Goal: Complete application form

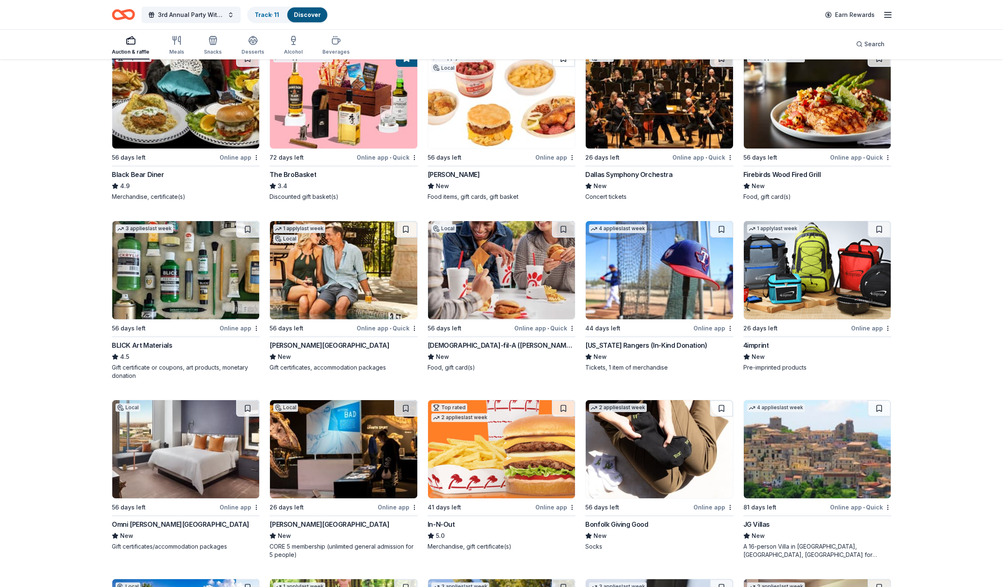
scroll to position [1707, 0]
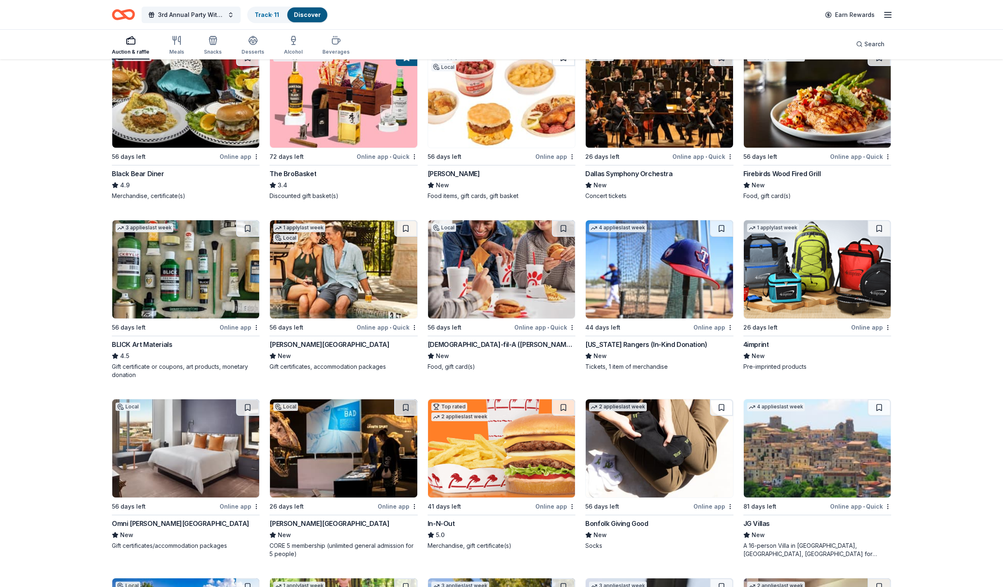
click at [673, 272] on img at bounding box center [659, 269] width 147 height 98
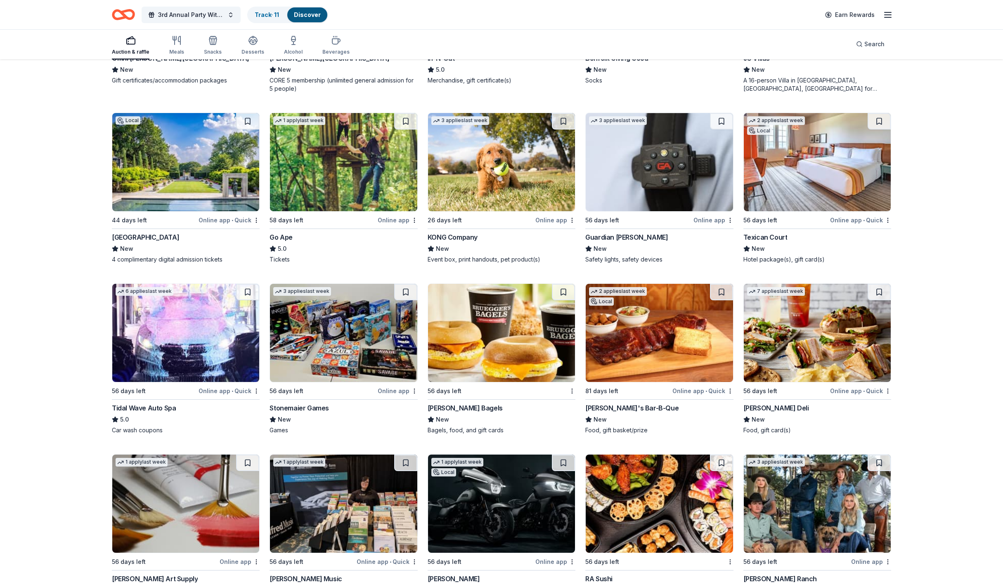
scroll to position [2241, 0]
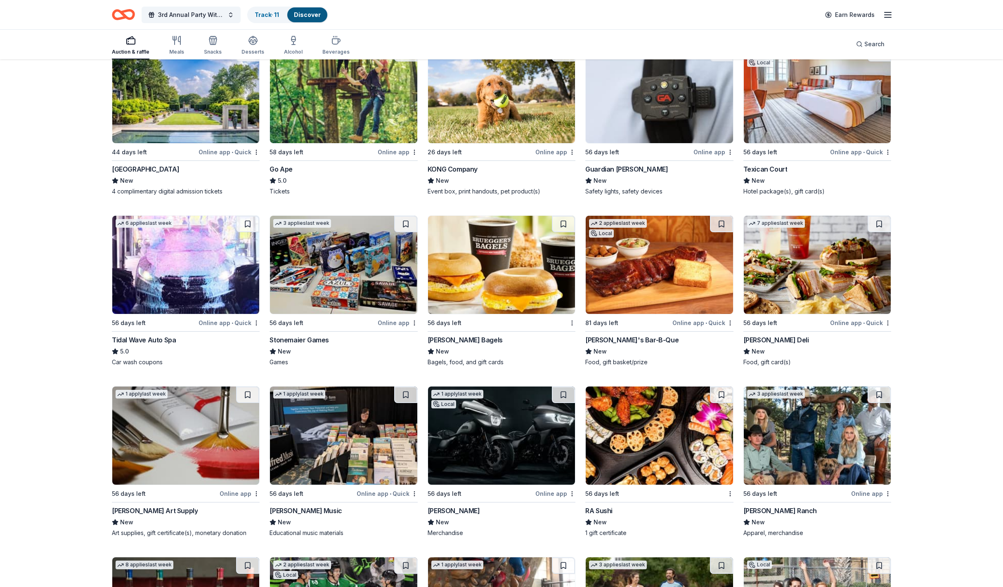
click at [208, 97] on img at bounding box center [185, 94] width 147 height 98
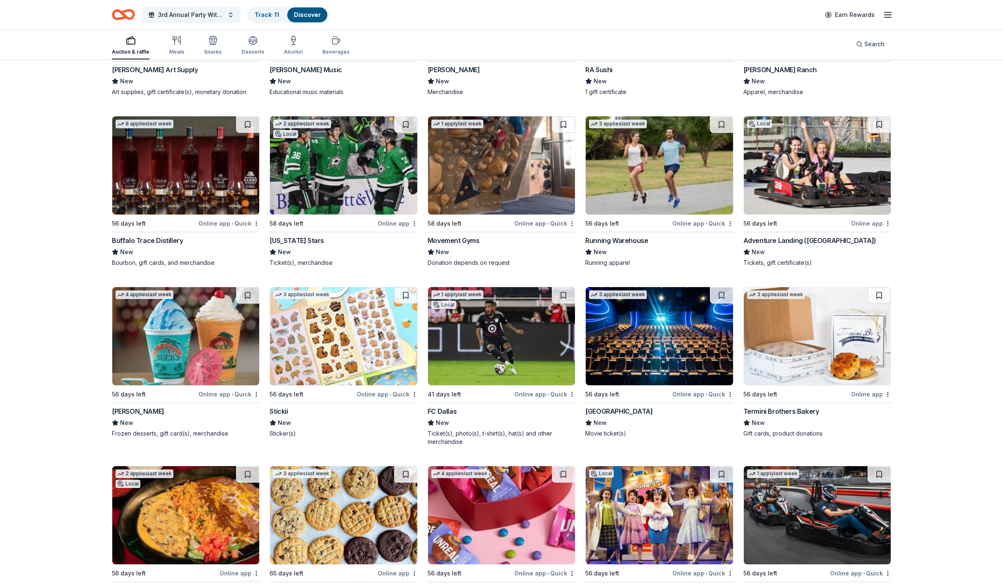
scroll to position [2697, 0]
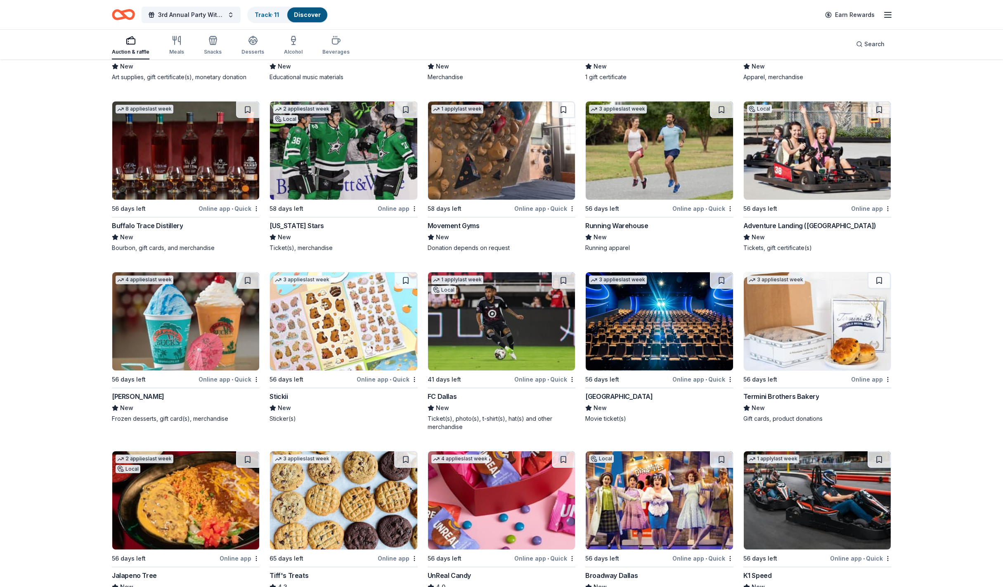
click at [342, 150] on img at bounding box center [343, 151] width 147 height 98
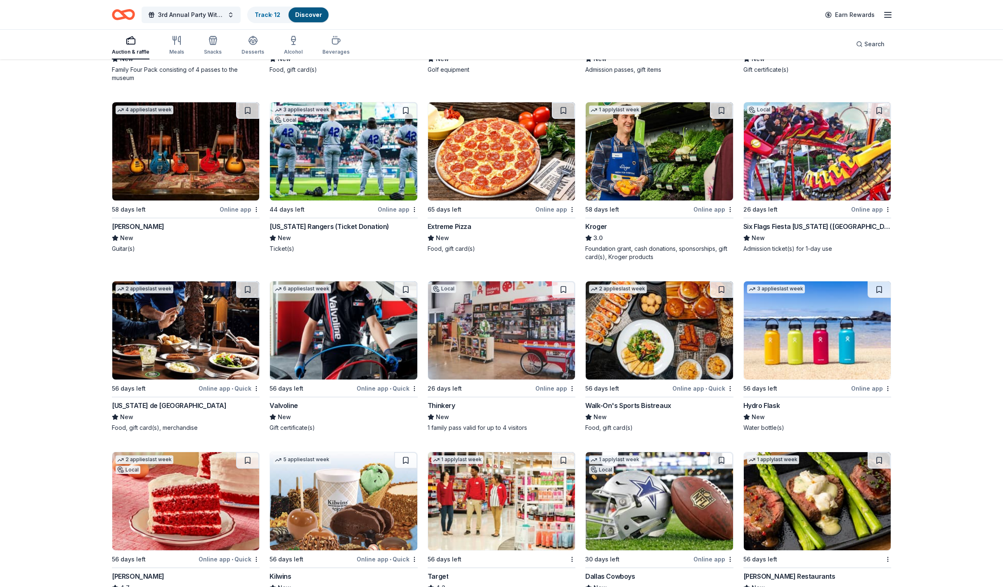
scroll to position [4264, 0]
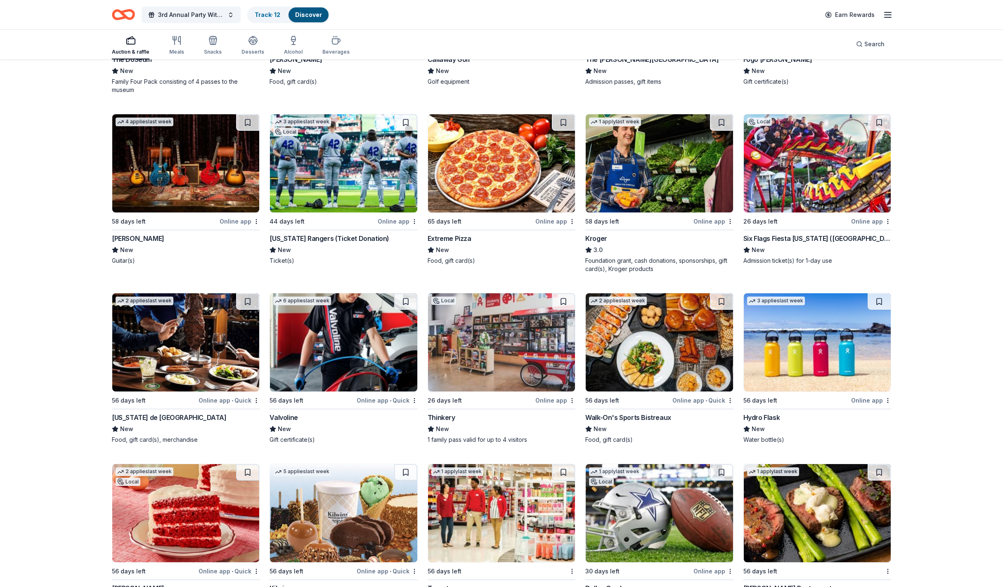
click at [793, 154] on img at bounding box center [817, 163] width 147 height 98
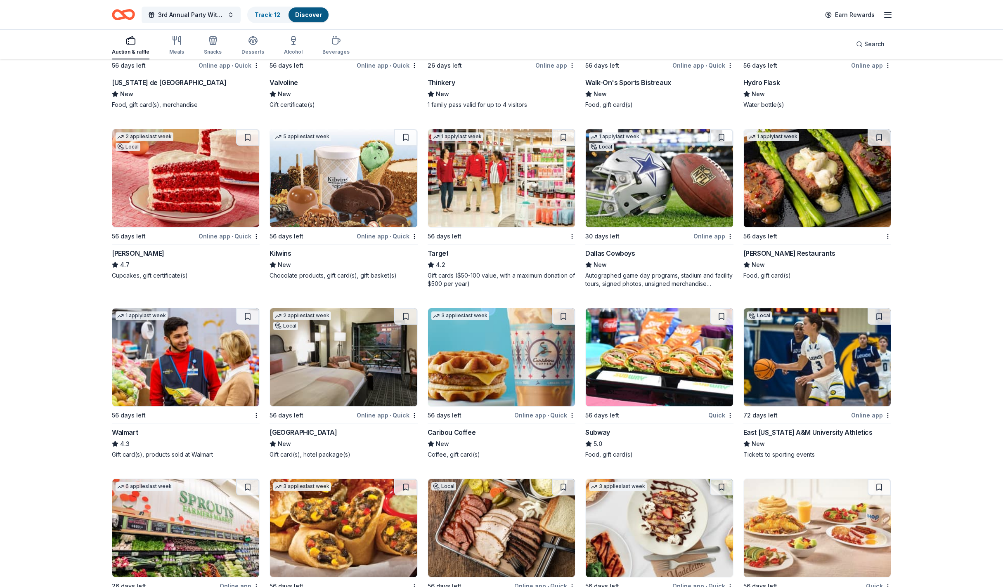
scroll to position [4567, 0]
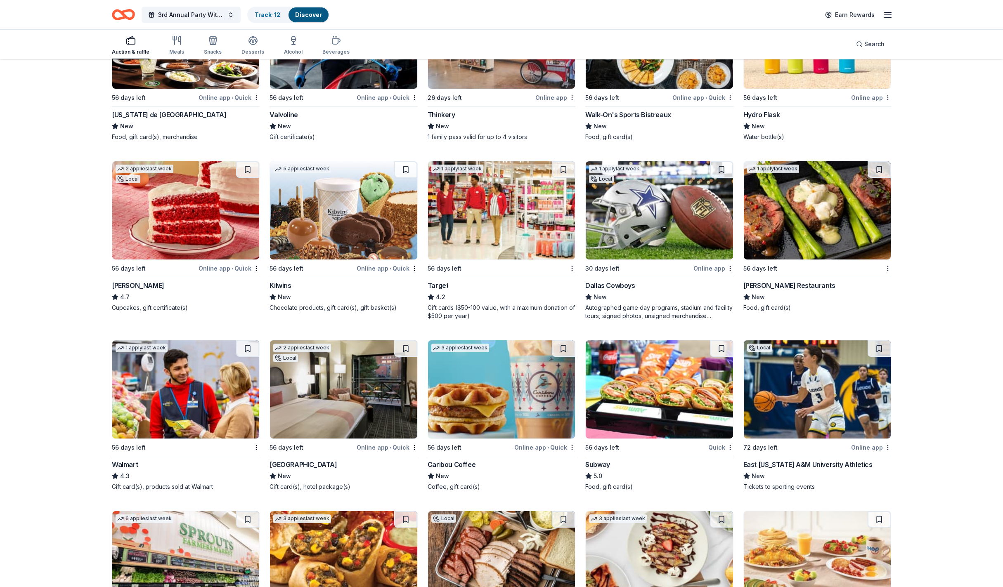
click at [663, 227] on img at bounding box center [659, 210] width 147 height 98
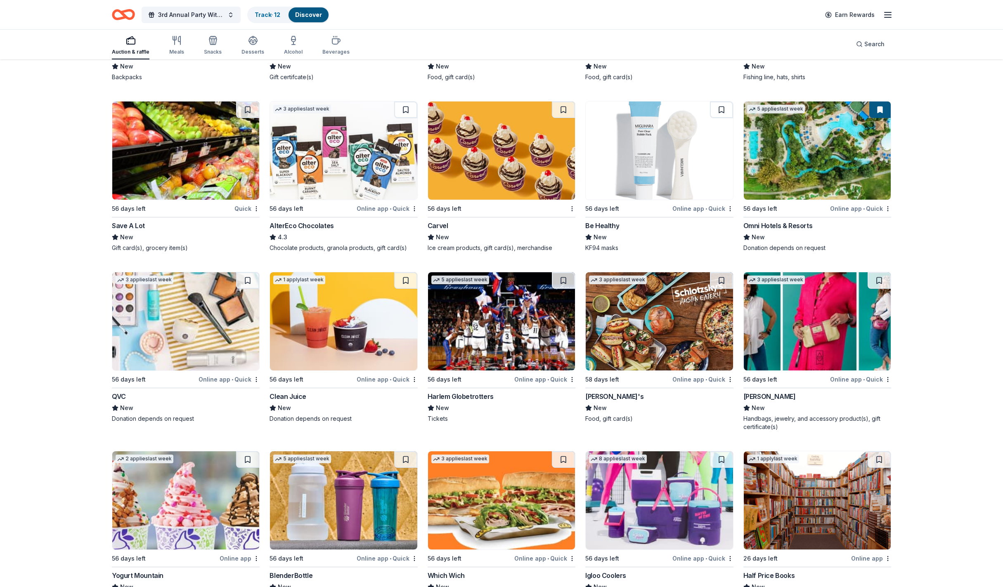
scroll to position [7055, 0]
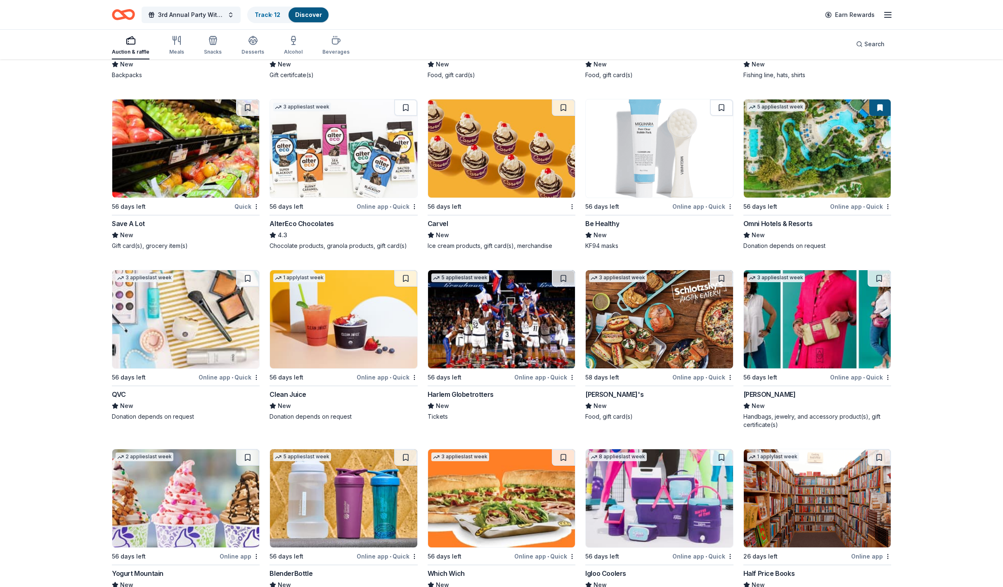
click at [795, 166] on img at bounding box center [817, 148] width 147 height 98
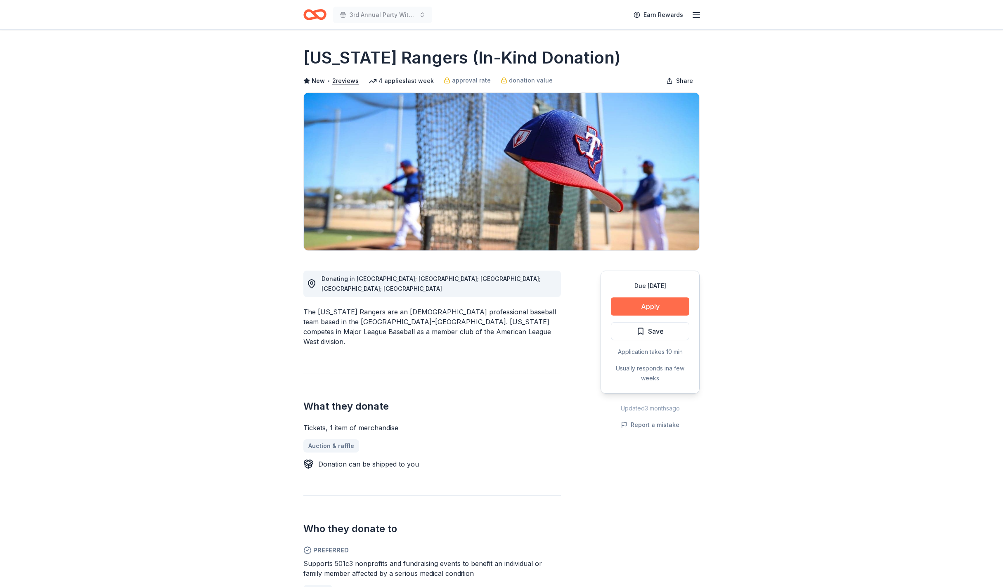
click at [662, 304] on button "Apply" at bounding box center [650, 307] width 78 height 18
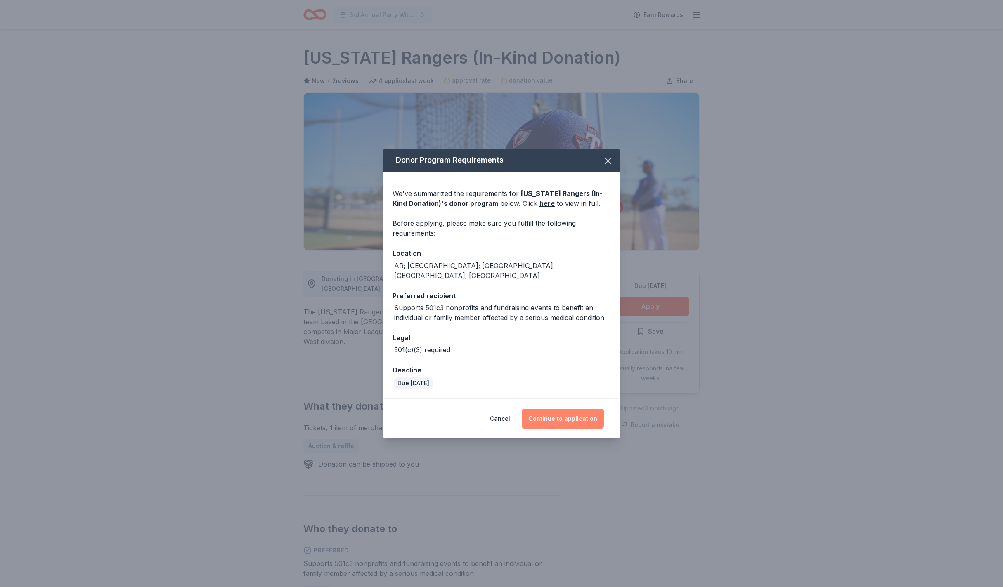
click at [573, 409] on button "Continue to application" at bounding box center [563, 419] width 82 height 20
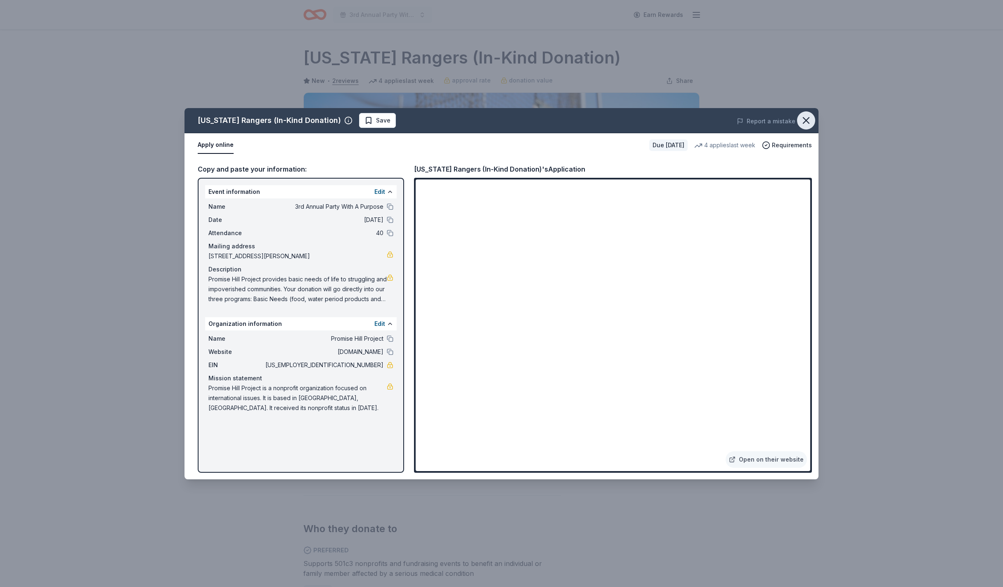
click at [811, 117] on icon "button" at bounding box center [806, 121] width 12 height 12
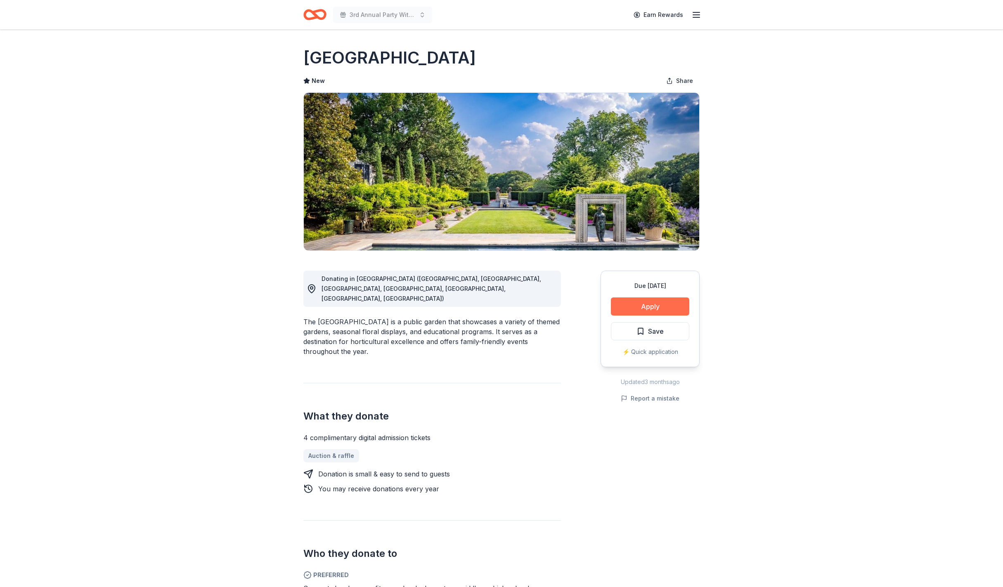
click at [665, 313] on button "Apply" at bounding box center [650, 307] width 78 height 18
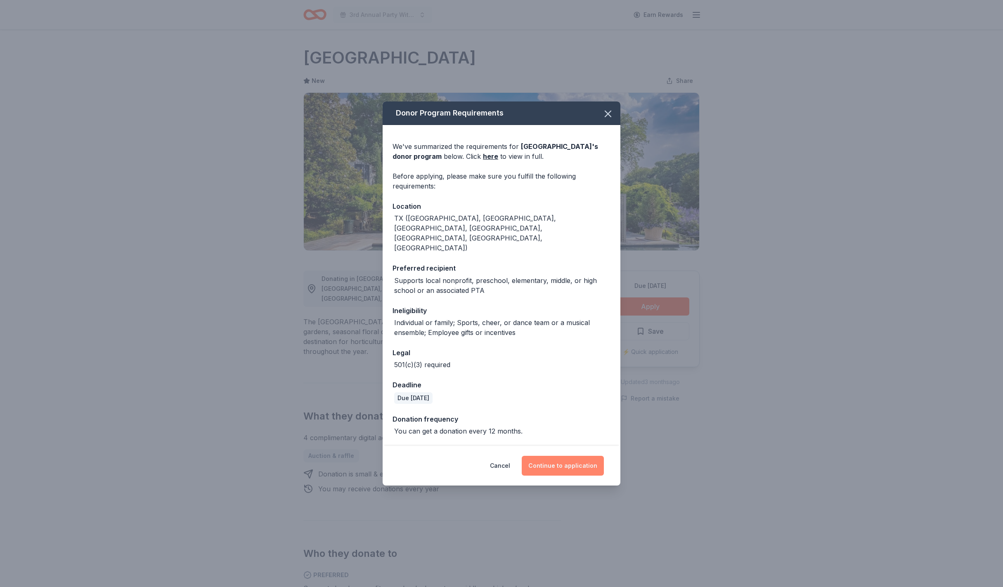
click at [589, 456] on button "Continue to application" at bounding box center [563, 466] width 82 height 20
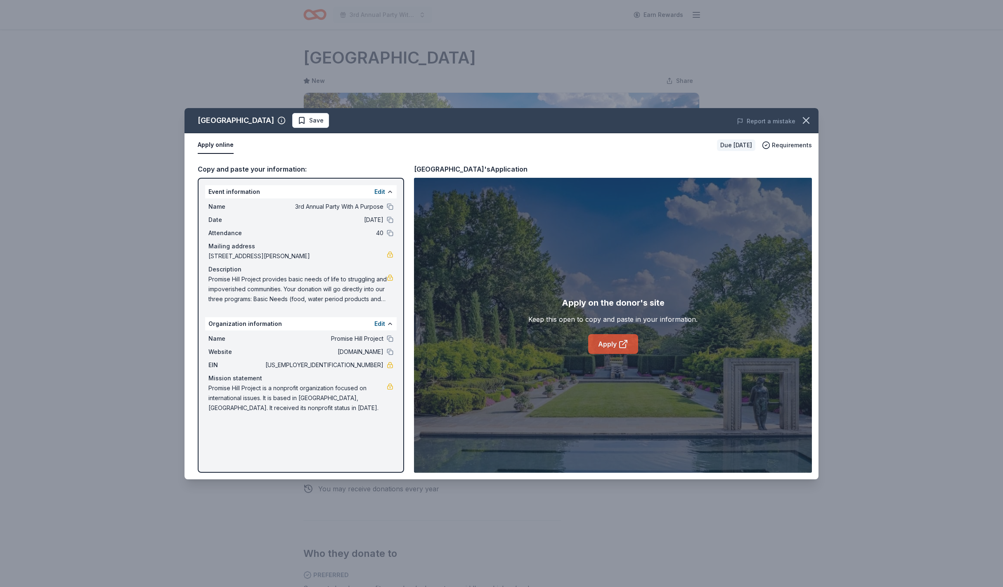
click at [606, 350] on link "Apply" at bounding box center [613, 344] width 50 height 20
click at [809, 119] on icon "button" at bounding box center [806, 121] width 12 height 12
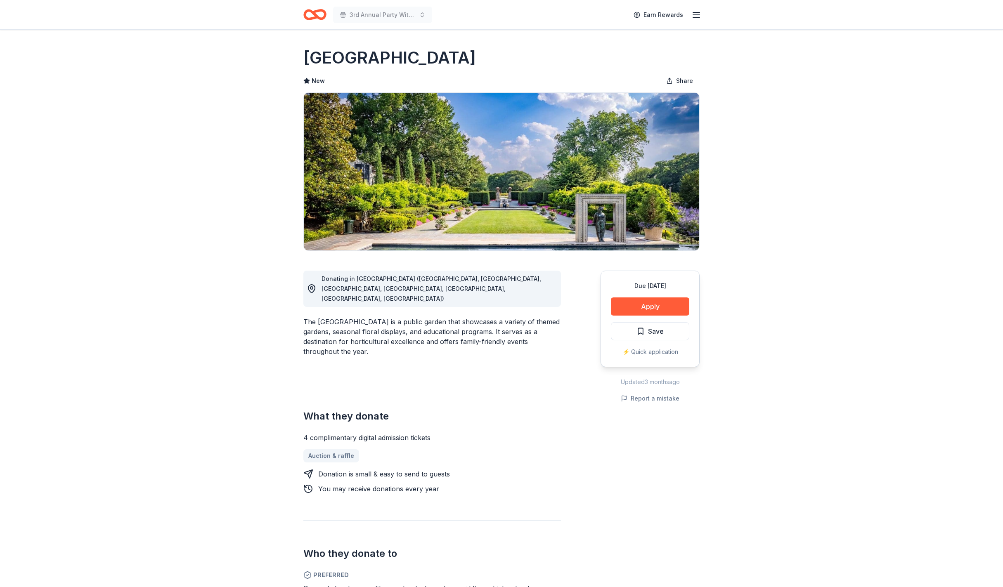
scroll to position [1, 0]
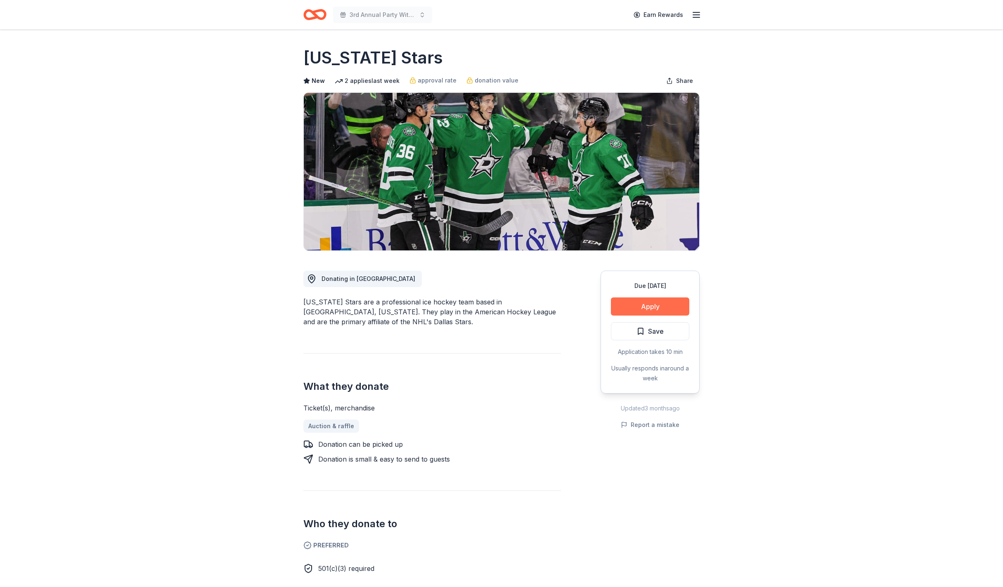
click at [644, 308] on button "Apply" at bounding box center [650, 307] width 78 height 18
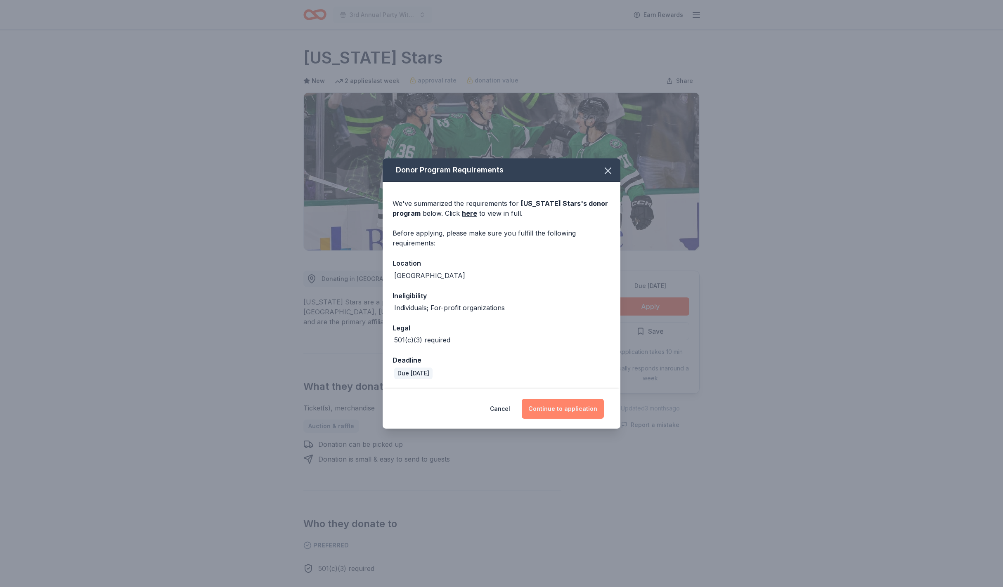
click at [574, 409] on button "Continue to application" at bounding box center [563, 409] width 82 height 20
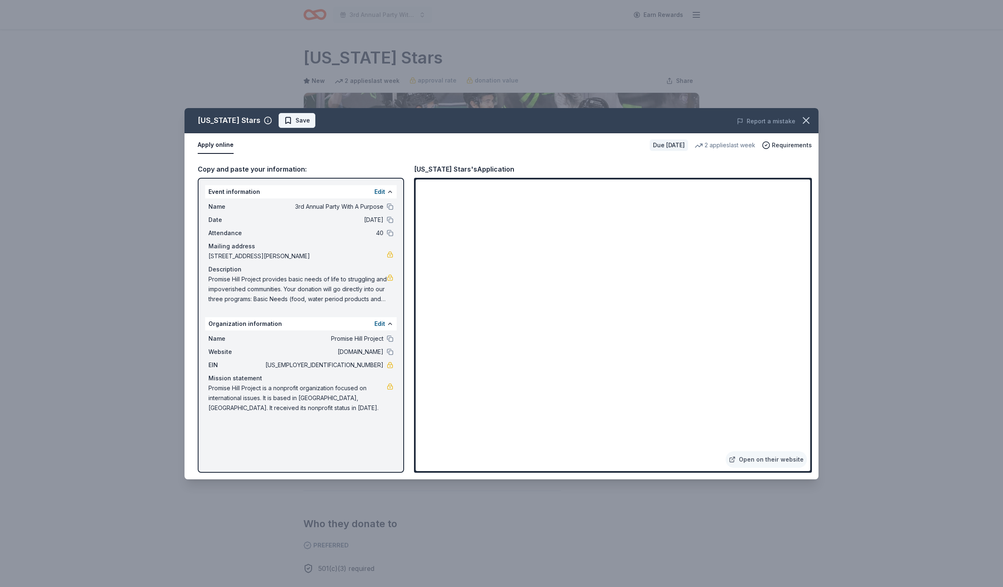
click at [284, 117] on span "Save" at bounding box center [297, 121] width 26 height 10
click at [298, 122] on html "3rd Annual Party With A Purpose Earn Rewards Due in 58 days Share Texas Stars N…" at bounding box center [501, 293] width 1003 height 587
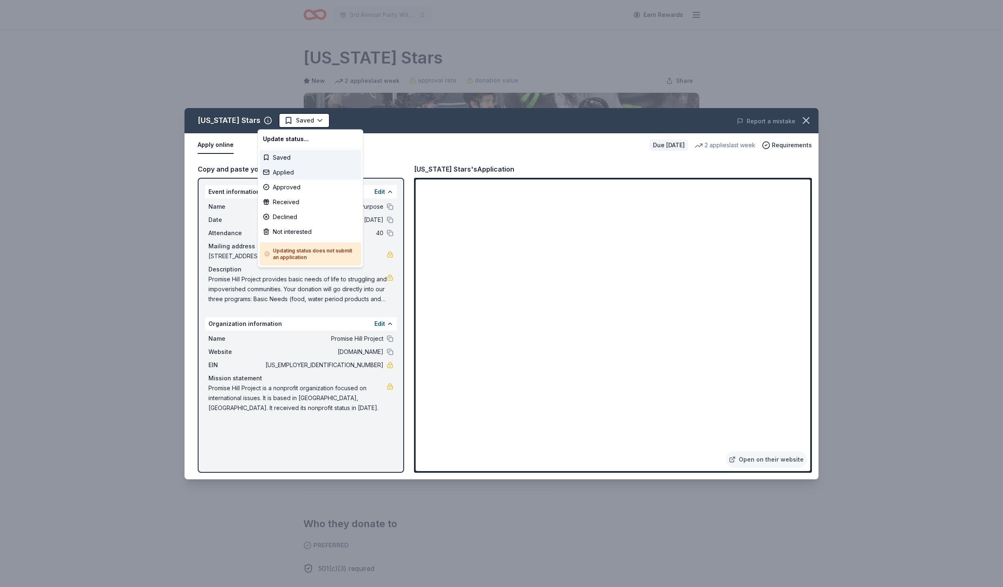
click at [298, 175] on div "Applied" at bounding box center [311, 172] width 102 height 15
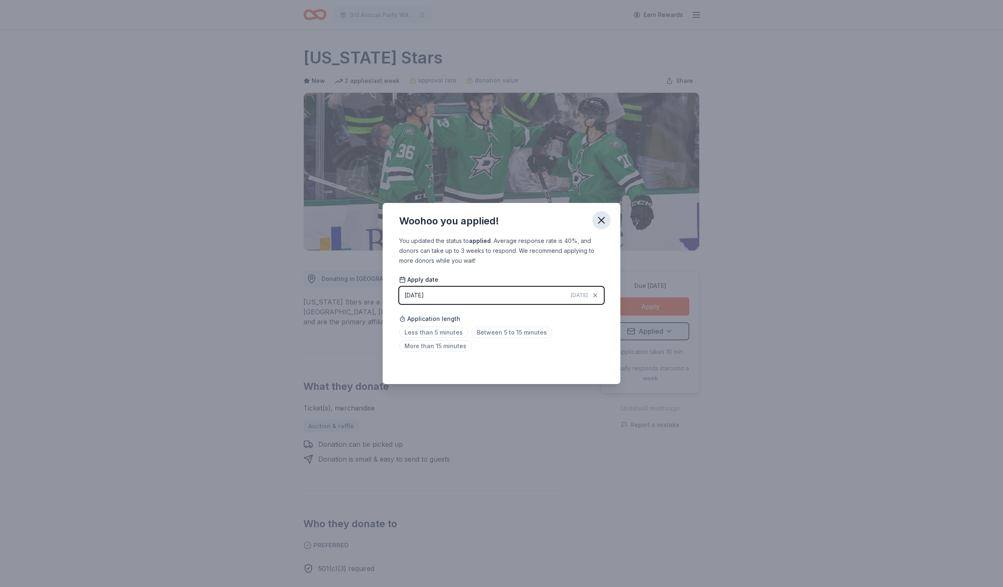
click at [600, 217] on icon "button" at bounding box center [602, 221] width 12 height 12
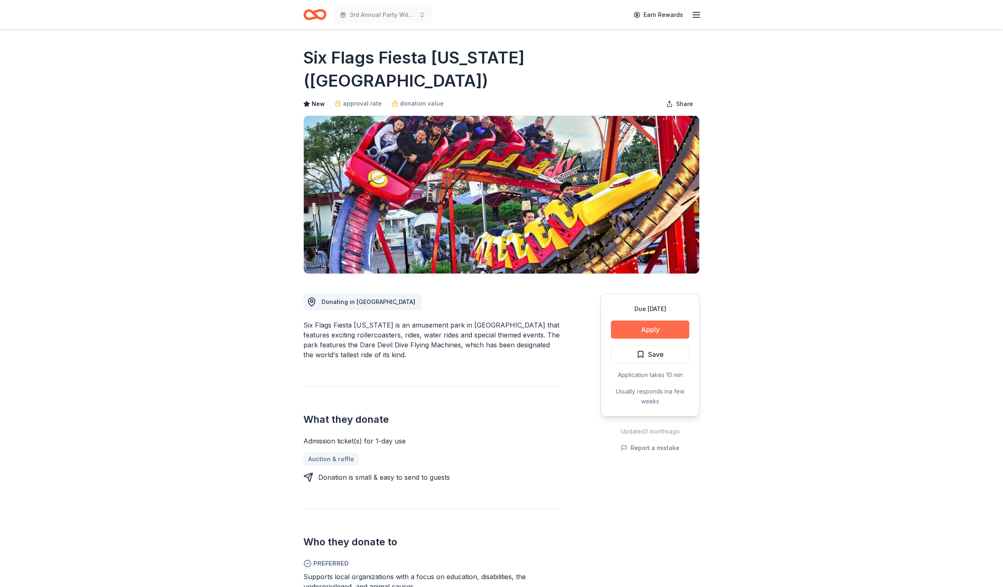
click at [677, 321] on button "Apply" at bounding box center [650, 330] width 78 height 18
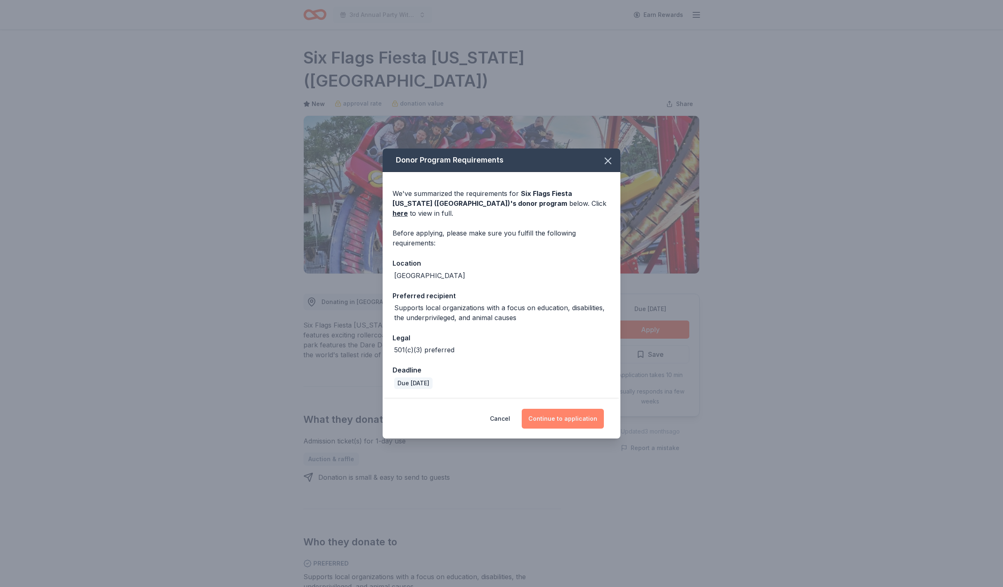
click at [581, 412] on button "Continue to application" at bounding box center [563, 419] width 82 height 20
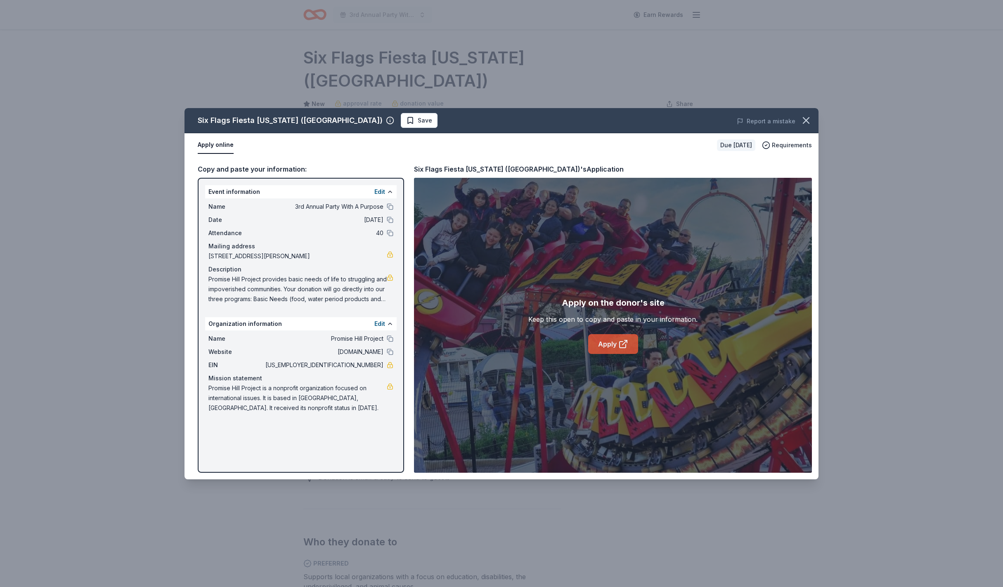
click at [612, 343] on link "Apply" at bounding box center [613, 344] width 50 height 20
click at [806, 115] on icon "button" at bounding box center [806, 121] width 12 height 12
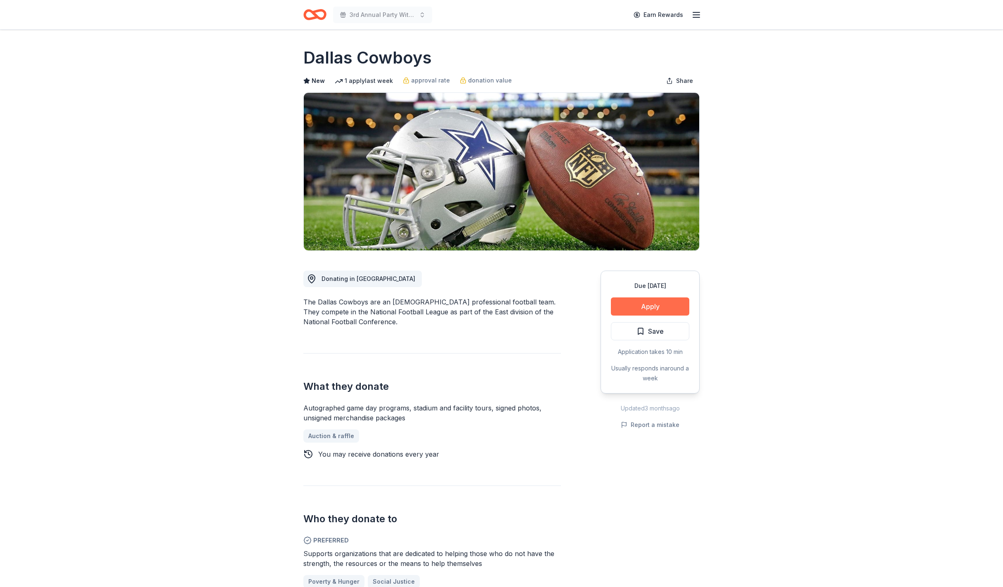
click at [674, 307] on button "Apply" at bounding box center [650, 307] width 78 height 18
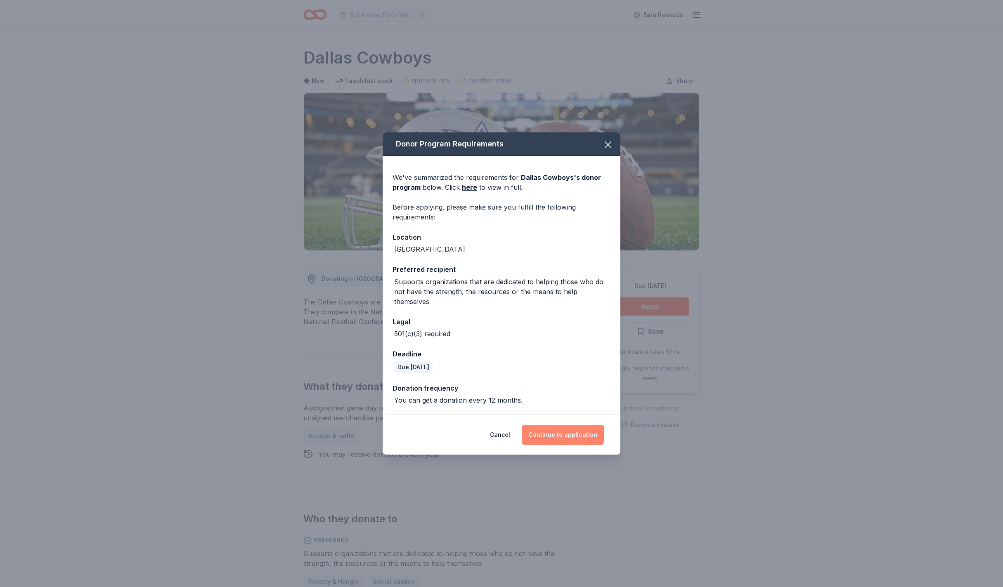
click at [573, 434] on button "Continue to application" at bounding box center [563, 435] width 82 height 20
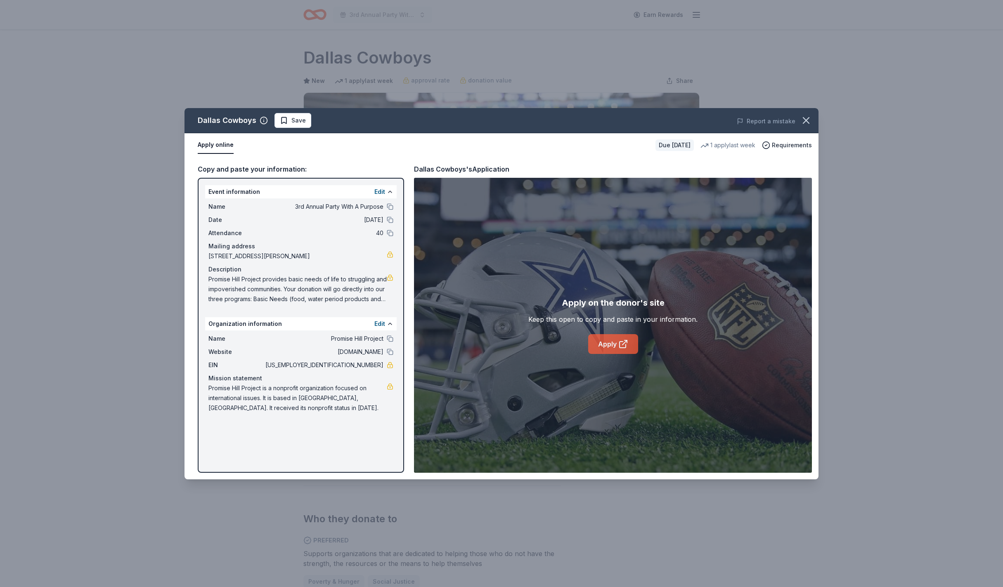
click at [611, 343] on link "Apply" at bounding box center [613, 344] width 50 height 20
click at [805, 119] on icon "button" at bounding box center [806, 121] width 6 height 6
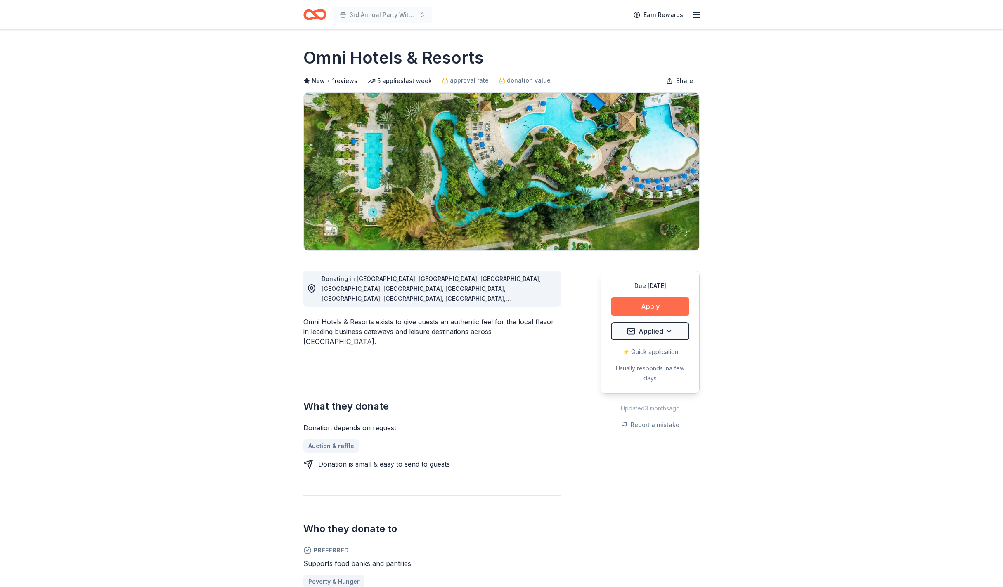
click at [666, 305] on button "Apply" at bounding box center [650, 307] width 78 height 18
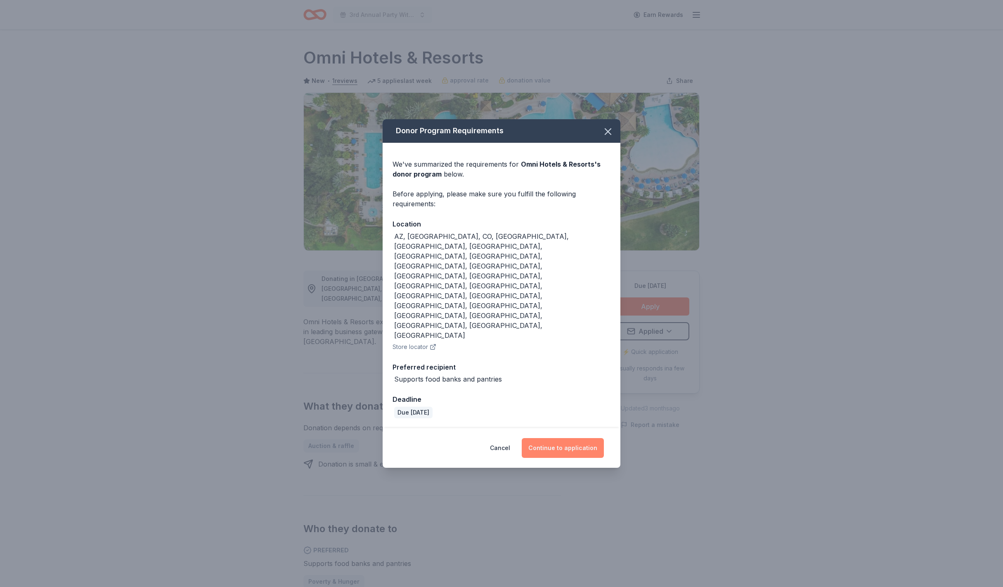
click at [590, 438] on button "Continue to application" at bounding box center [563, 448] width 82 height 20
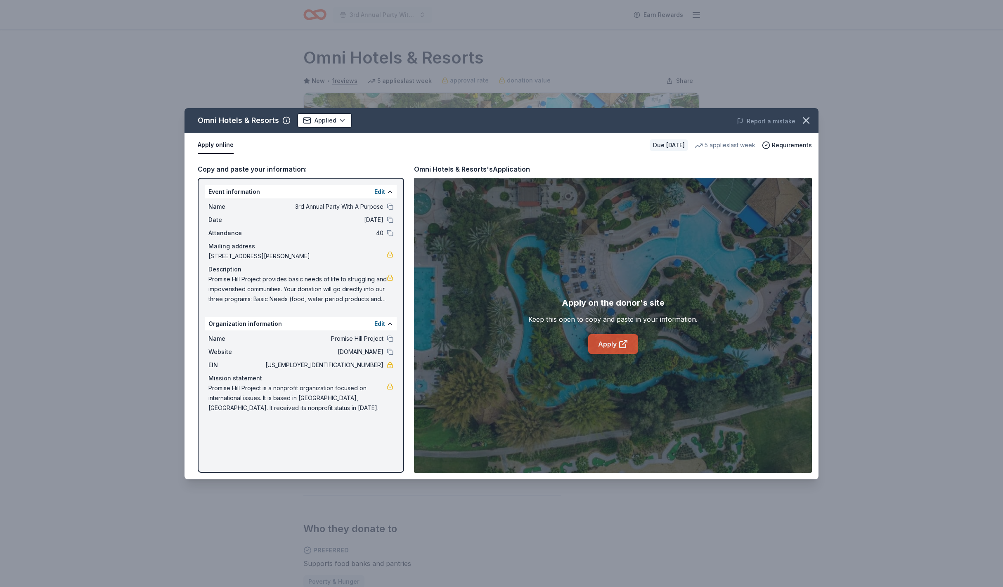
click at [620, 342] on icon at bounding box center [623, 345] width 6 height 6
click at [618, 340] on link "Apply" at bounding box center [613, 344] width 50 height 20
click at [341, 121] on html "3rd Annual Party With A Purpose Earn Rewards Due [DATE] Share Omni Hotels & Res…" at bounding box center [501, 293] width 1003 height 587
click at [582, 55] on html "3rd Annual Party With A Purpose Earn Rewards Due [DATE] Share Omni Hotels & Res…" at bounding box center [501, 293] width 1003 height 587
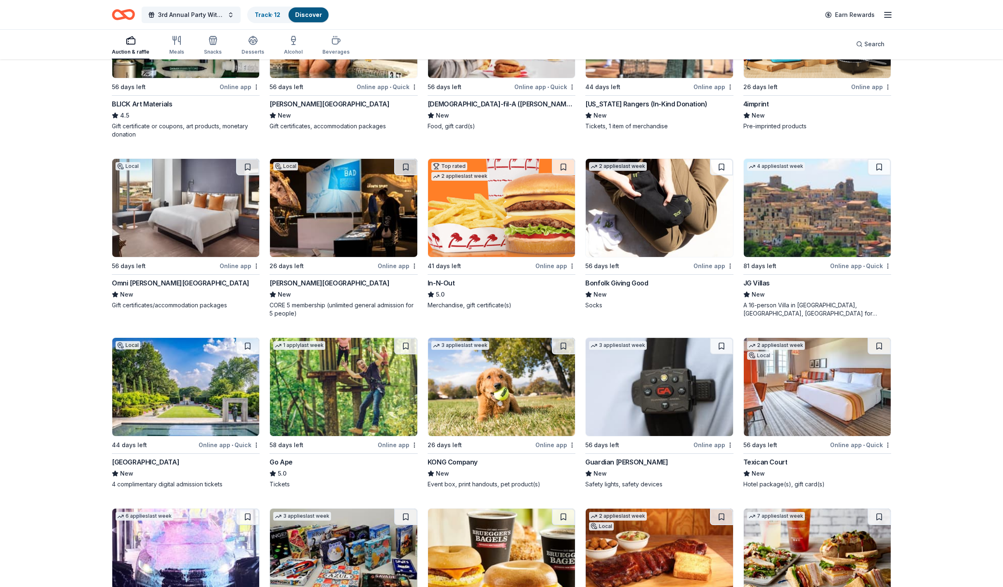
scroll to position [1947, 0]
